Goal: Navigation & Orientation: Find specific page/section

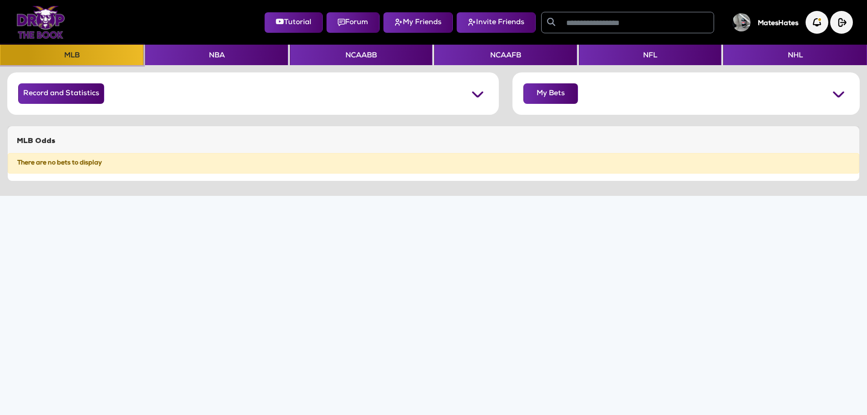
click at [72, 54] on button "MLB" at bounding box center [71, 55] width 143 height 20
click at [652, 47] on button "NFL" at bounding box center [650, 55] width 143 height 20
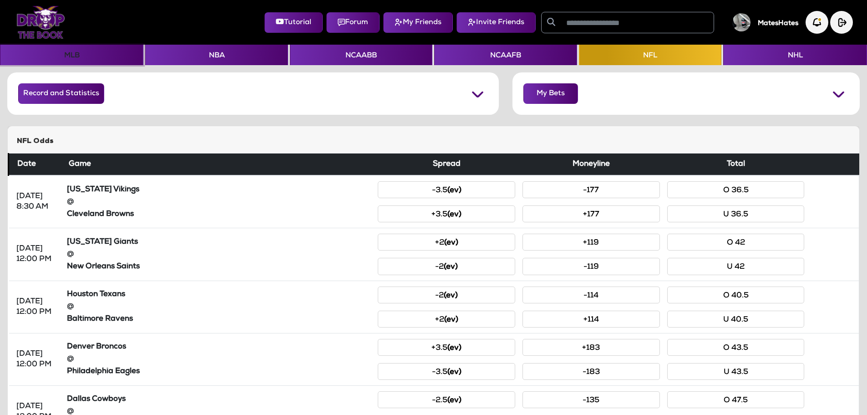
click at [73, 51] on button "MLB" at bounding box center [71, 55] width 143 height 20
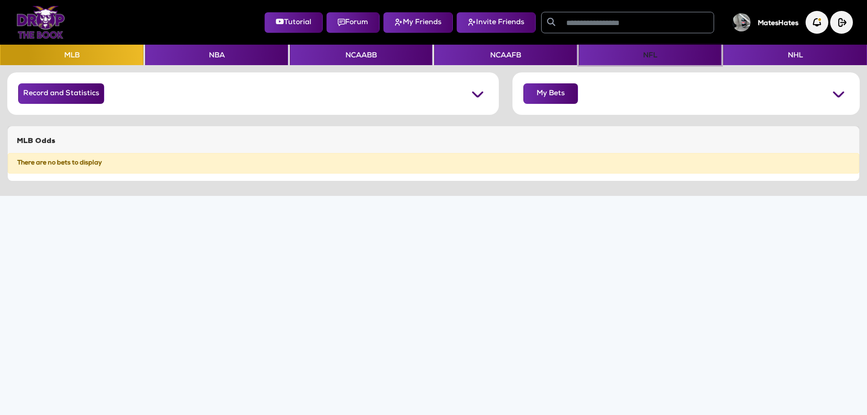
click at [637, 52] on button "NFL" at bounding box center [650, 55] width 143 height 20
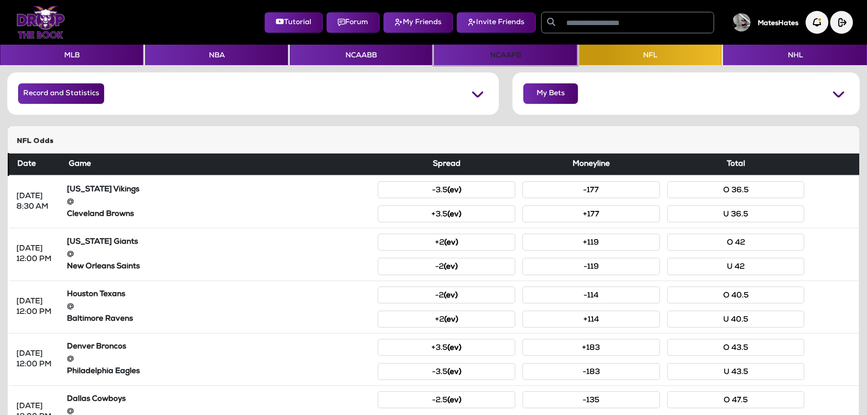
click at [490, 51] on button "NCAAFB" at bounding box center [505, 55] width 143 height 20
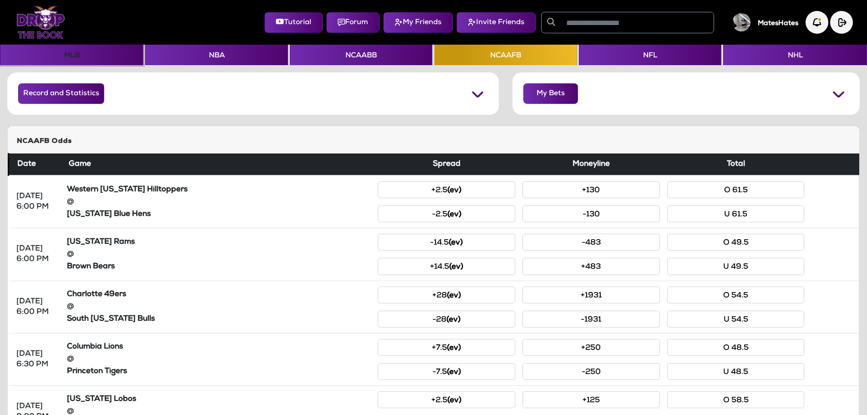
click at [63, 58] on button "MLB" at bounding box center [71, 55] width 143 height 20
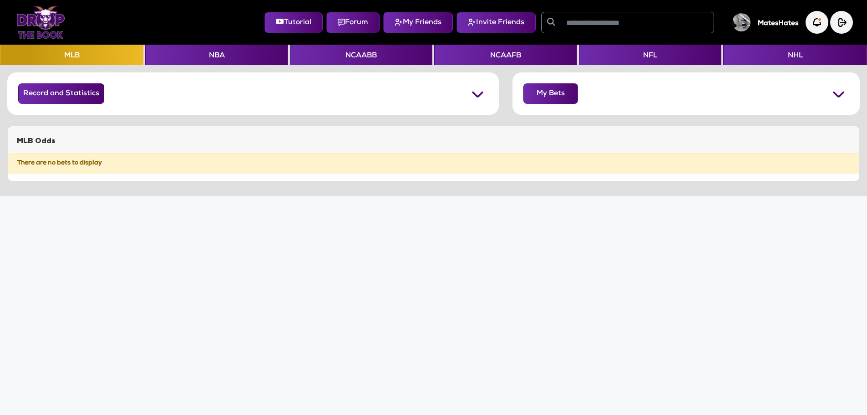
click at [481, 97] on img at bounding box center [478, 93] width 20 height 20
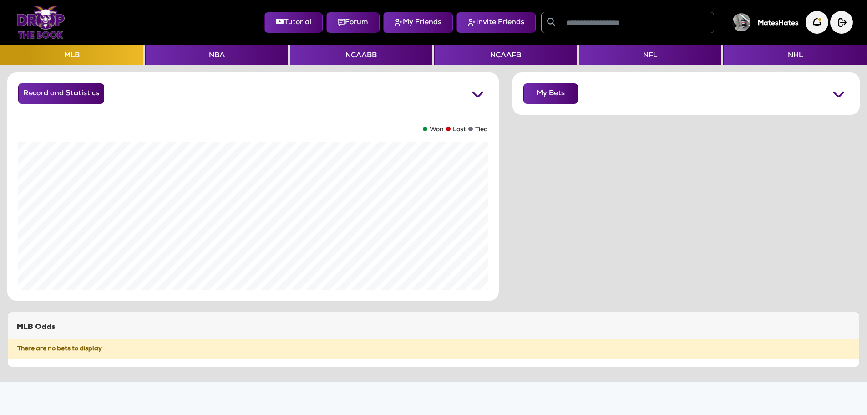
scroll to position [186, 492]
click at [481, 97] on img at bounding box center [478, 93] width 20 height 20
